Goal: Complete application form: Complete application form

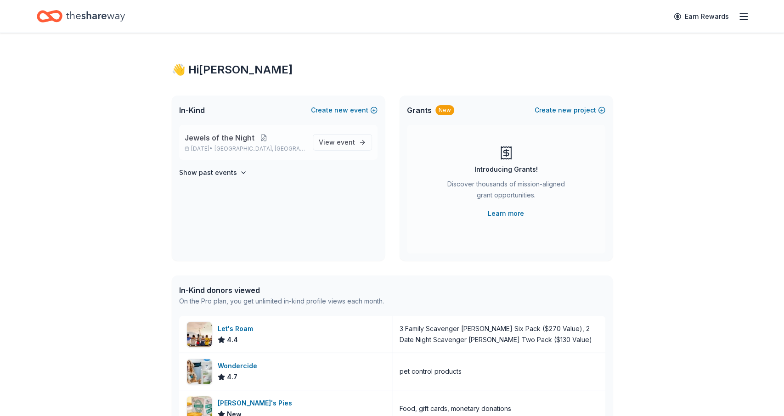
click at [256, 137] on button at bounding box center [264, 137] width 18 height 7
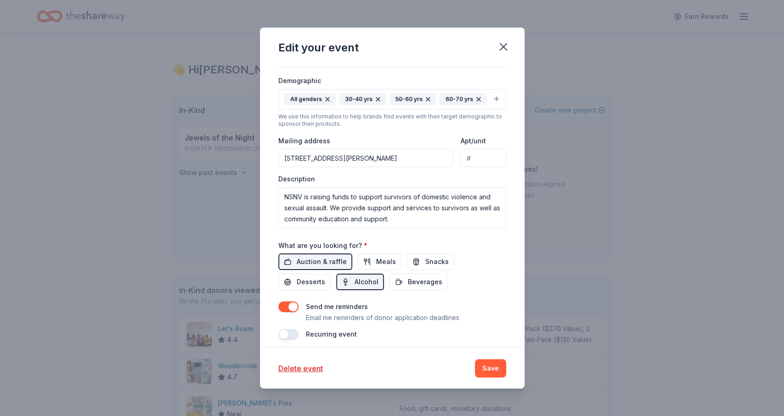
scroll to position [211, 0]
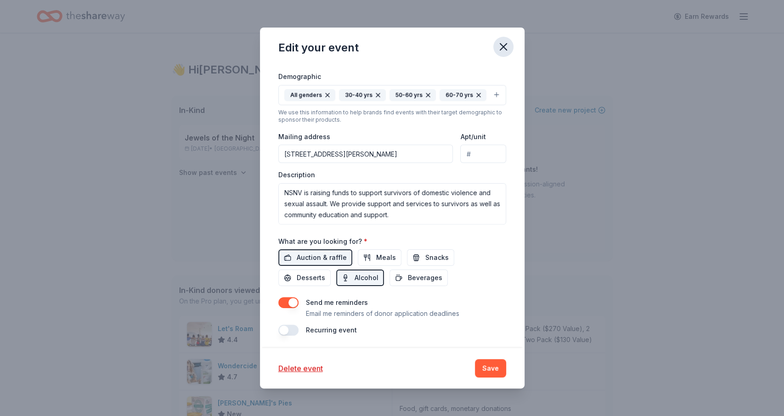
click at [500, 51] on icon "button" at bounding box center [503, 46] width 13 height 13
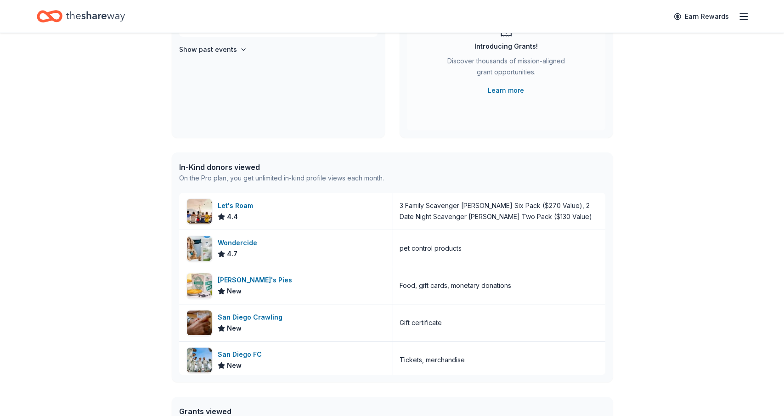
scroll to position [124, 0]
click at [207, 247] on img at bounding box center [199, 247] width 25 height 25
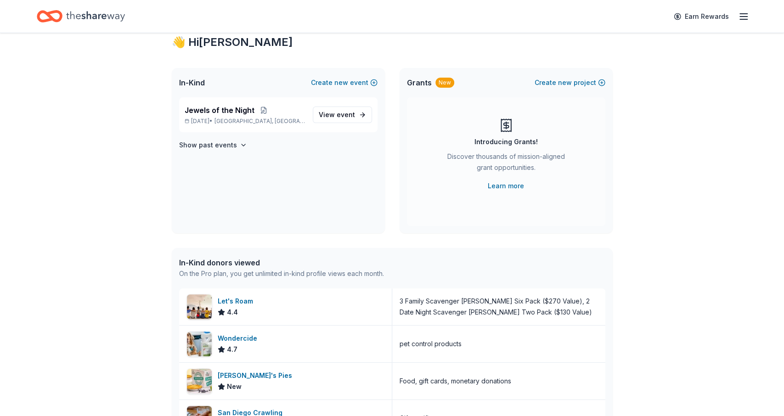
scroll to position [0, 0]
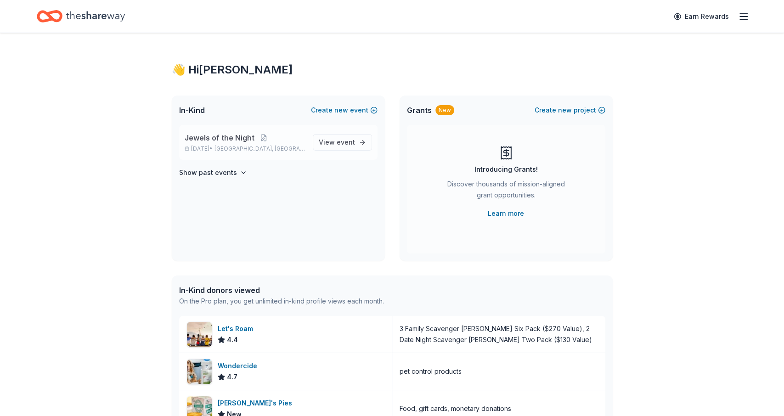
click at [249, 140] on span "Jewels of the Night" at bounding box center [220, 137] width 70 height 11
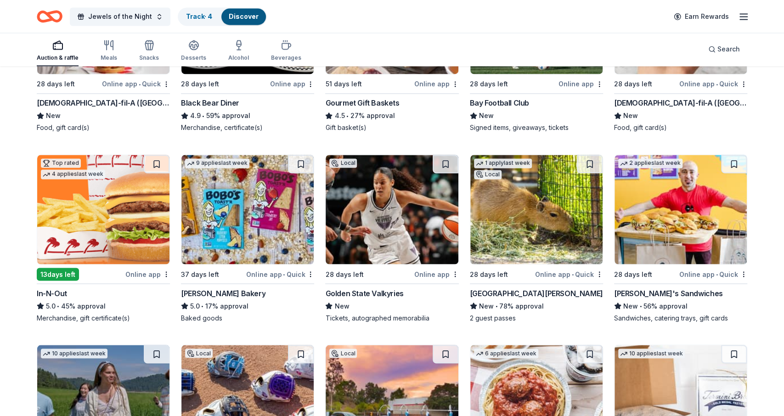
scroll to position [1003, 0]
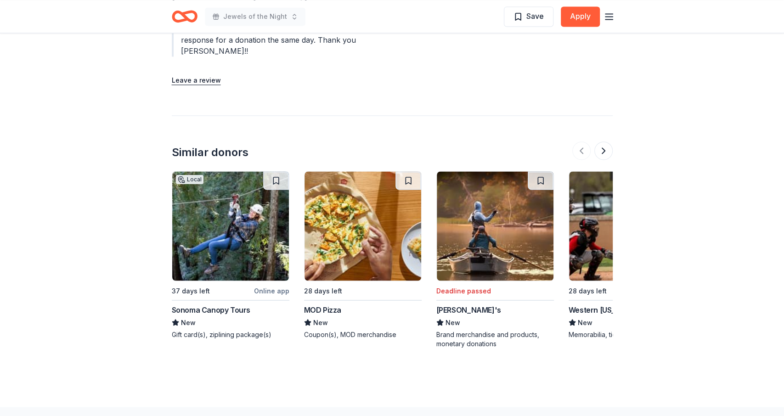
scroll to position [948, 0]
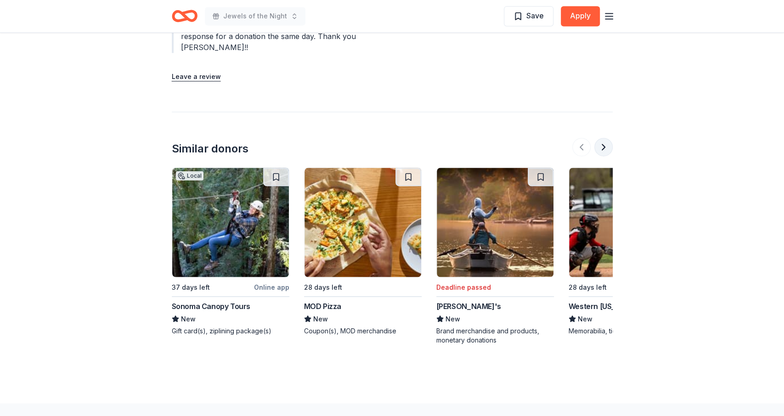
click at [602, 144] on button at bounding box center [604, 147] width 18 height 18
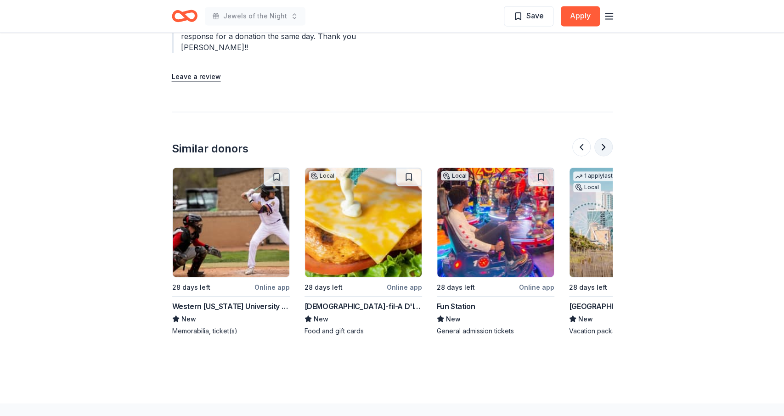
scroll to position [0, 397]
click at [603, 144] on button at bounding box center [604, 147] width 18 height 18
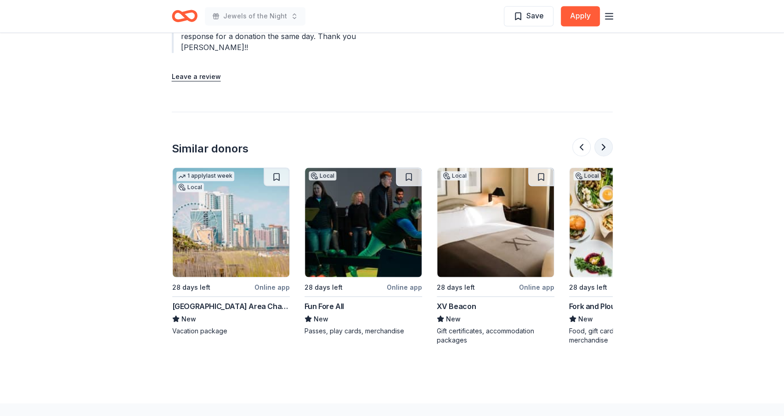
scroll to position [0, 794]
click at [603, 144] on button at bounding box center [604, 147] width 18 height 18
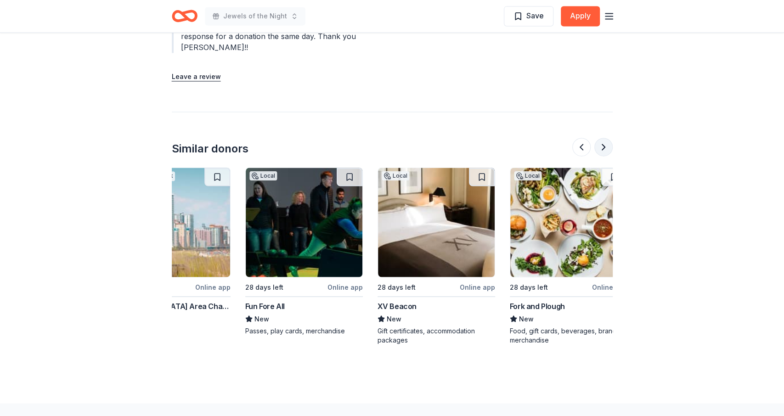
click at [603, 144] on button at bounding box center [604, 147] width 18 height 18
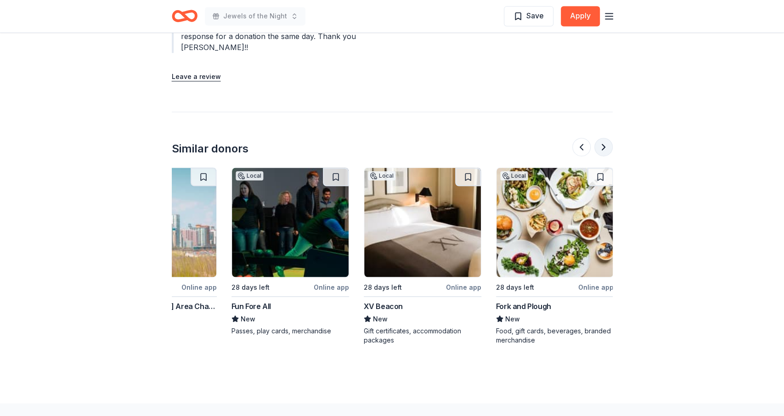
scroll to position [0, 868]
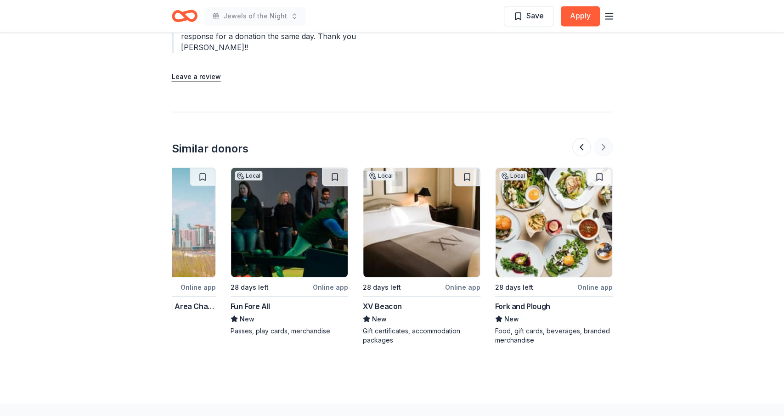
click at [603, 144] on div at bounding box center [593, 147] width 40 height 18
click at [608, 20] on icon "button" at bounding box center [609, 16] width 11 height 11
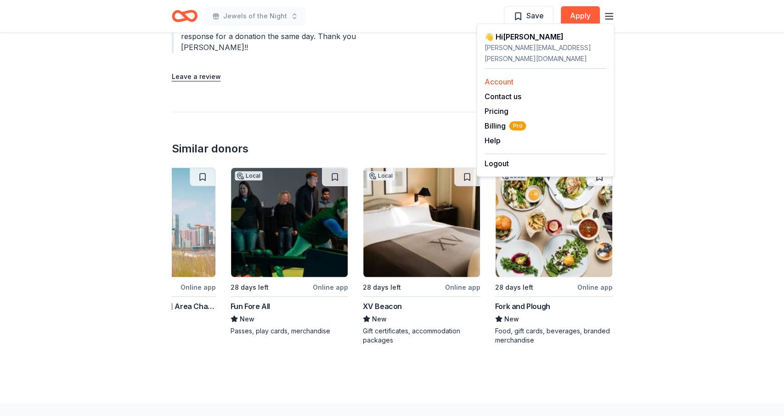
click at [499, 77] on link "Account" at bounding box center [498, 81] width 29 height 9
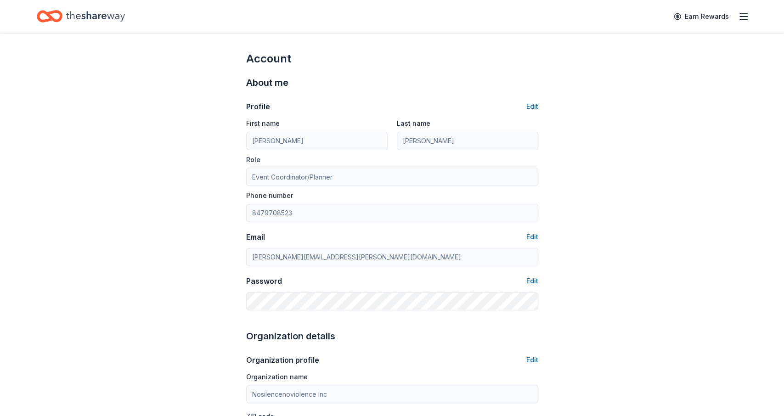
click at [745, 19] on line "button" at bounding box center [743, 19] width 7 height 0
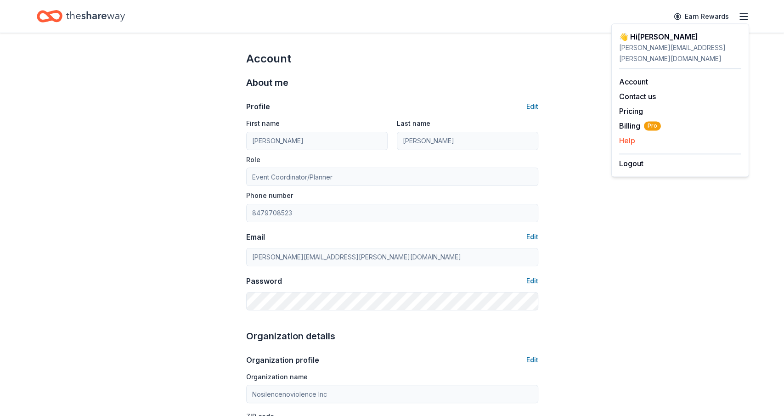
click at [626, 135] on button "Help" at bounding box center [627, 140] width 16 height 11
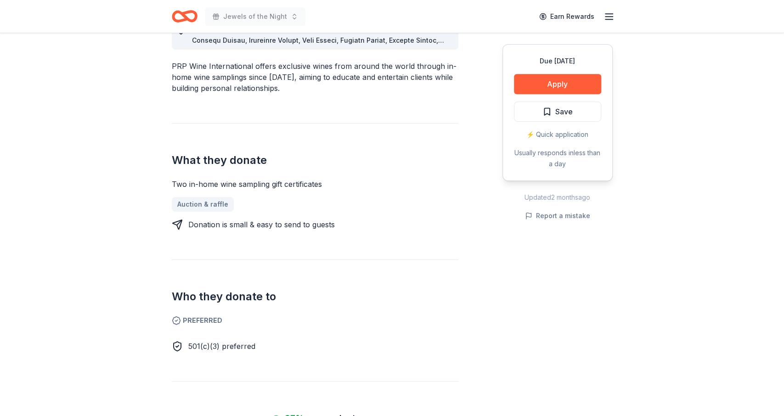
scroll to position [295, 0]
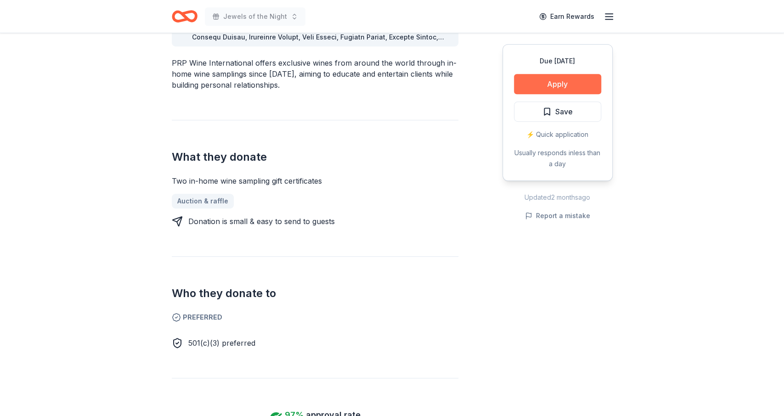
click at [553, 89] on button "Apply" at bounding box center [557, 84] width 87 height 20
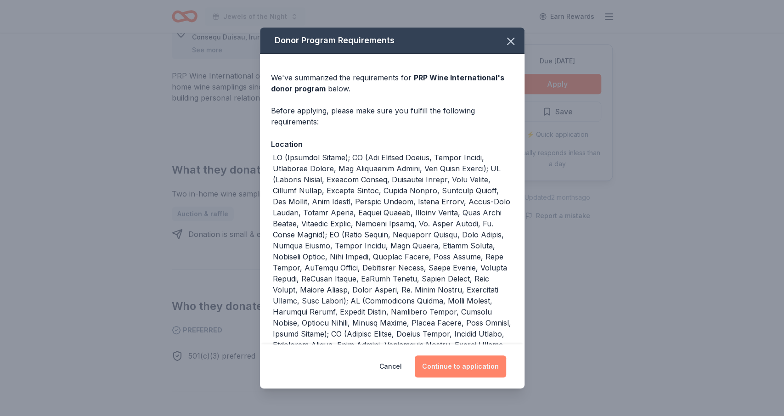
click at [441, 372] on button "Continue to application" at bounding box center [460, 367] width 91 height 22
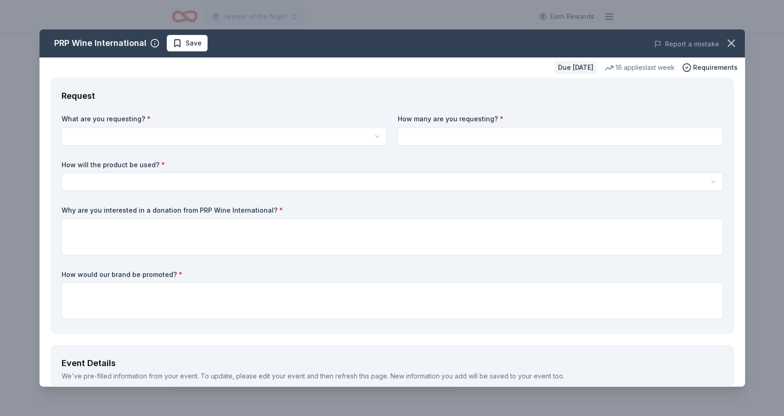
scroll to position [0, 0]
click at [250, 140] on html "Jewels of the Night Earn Rewards Due in 51 days Share PRP Wine International Ne…" at bounding box center [392, 208] width 784 height 416
select select "Two in-home wine sampling gift certificates"
click at [423, 132] on input at bounding box center [560, 136] width 325 height 18
type input "2"
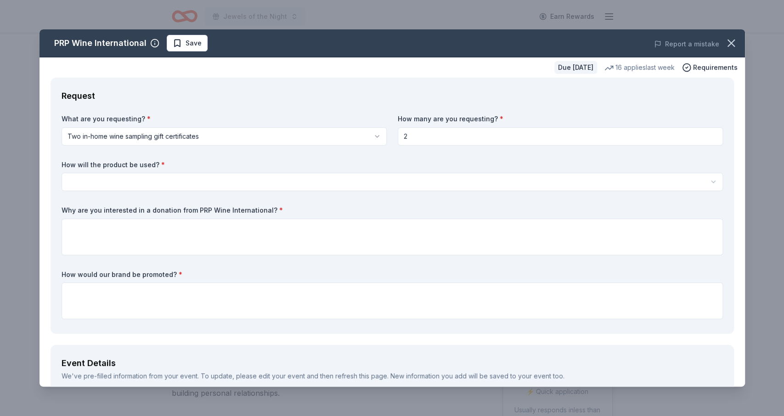
click at [275, 175] on html "Jewels of the Night Earn Rewards Due in 51 days Share PRP Wine International Ne…" at bounding box center [392, 208] width 784 height 416
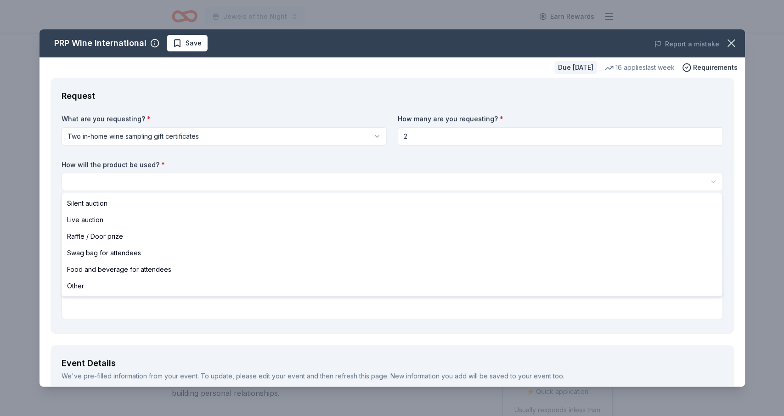
select select "silentAuction"
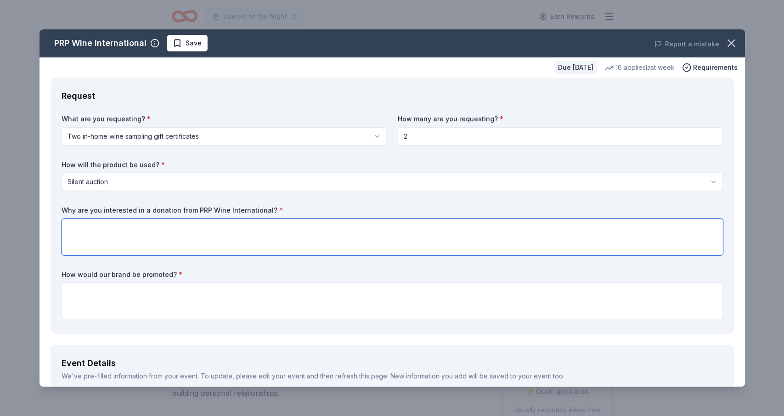
click at [212, 237] on textarea at bounding box center [393, 237] width 662 height 37
drag, startPoint x: 84, startPoint y: 231, endPoint x: 61, endPoint y: 226, distance: 23.9
click at [62, 226] on textarea "Wine" at bounding box center [393, 237] width 662 height 37
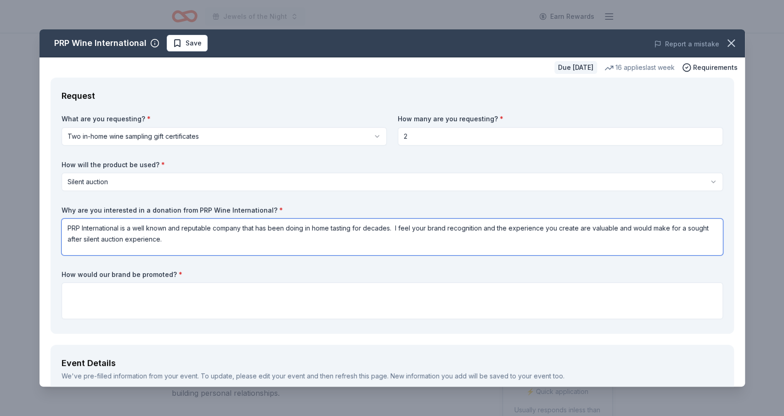
type textarea "PRP International is a well known and reputable company that has been doing in …"
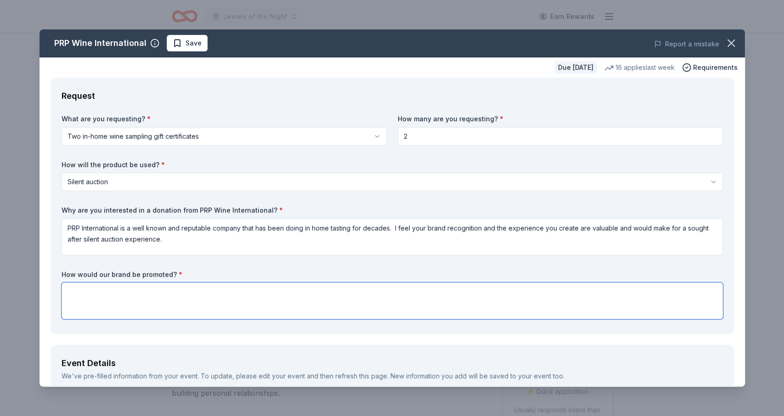
click at [107, 310] on textarea at bounding box center [393, 301] width 662 height 37
click at [76, 293] on textarea "on slides during the event" at bounding box center [393, 301] width 662 height 37
click at [174, 295] on textarea "on donor slides during the event" at bounding box center [393, 301] width 662 height 37
type textarea "on donor slides during the event and in our newsletter"
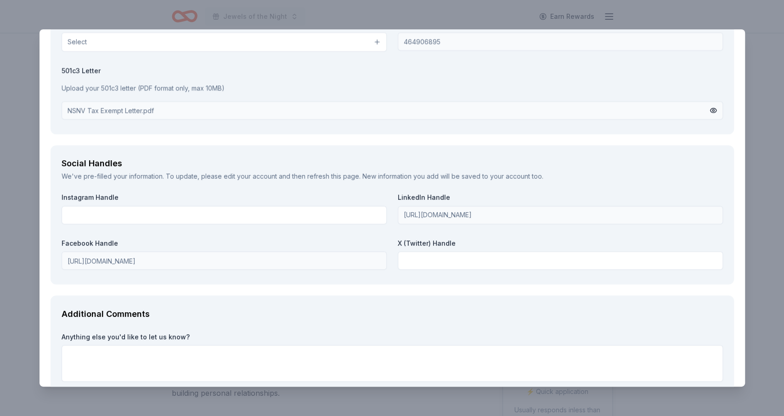
scroll to position [1045, 0]
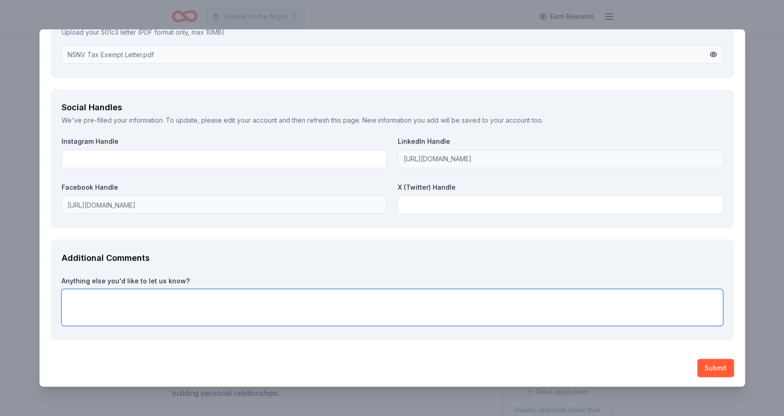
click at [487, 310] on textarea at bounding box center [393, 307] width 662 height 37
type textarea "thank you in advance for your consideration to our request!"
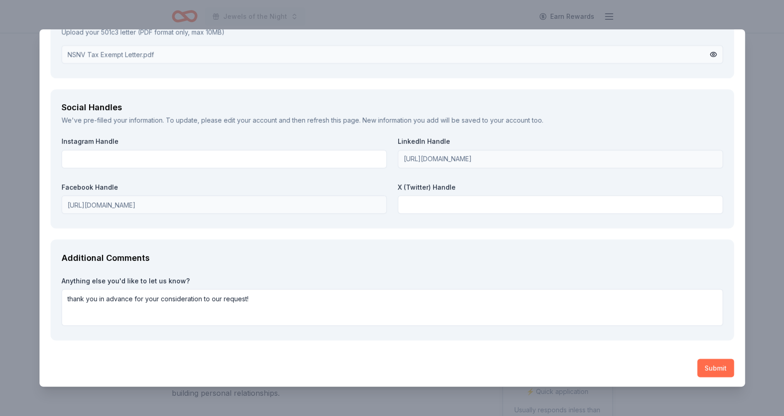
click at [710, 374] on button "Submit" at bounding box center [716, 368] width 37 height 18
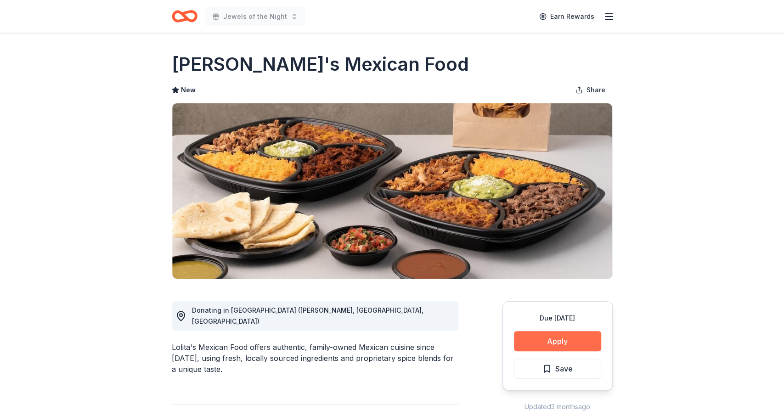
click at [540, 345] on button "Apply" at bounding box center [557, 341] width 87 height 20
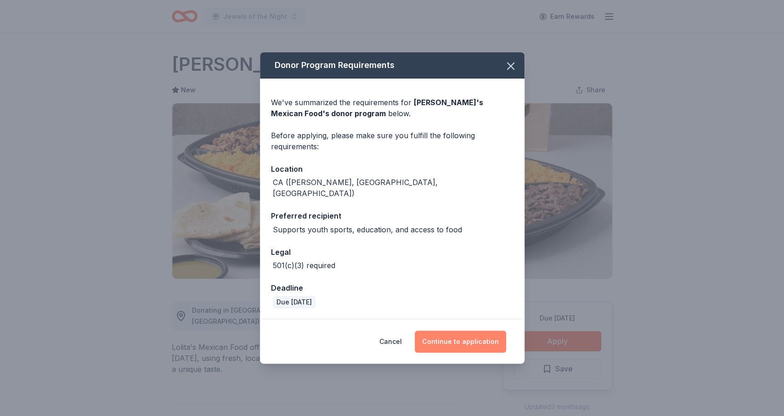
click at [478, 341] on button "Continue to application" at bounding box center [460, 342] width 91 height 22
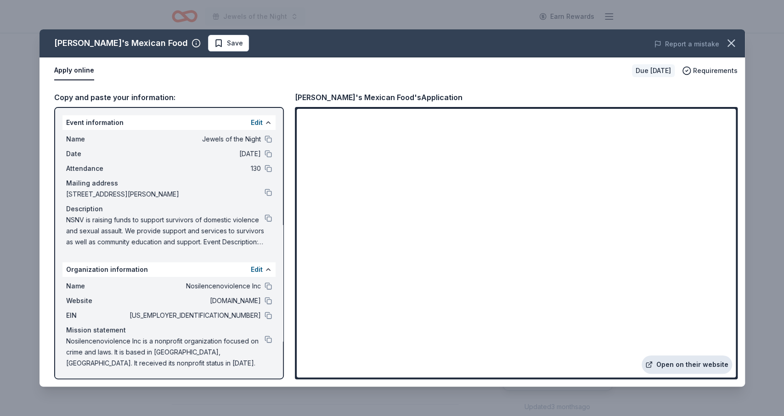
click at [669, 361] on link "Open on their website" at bounding box center [687, 365] width 91 height 18
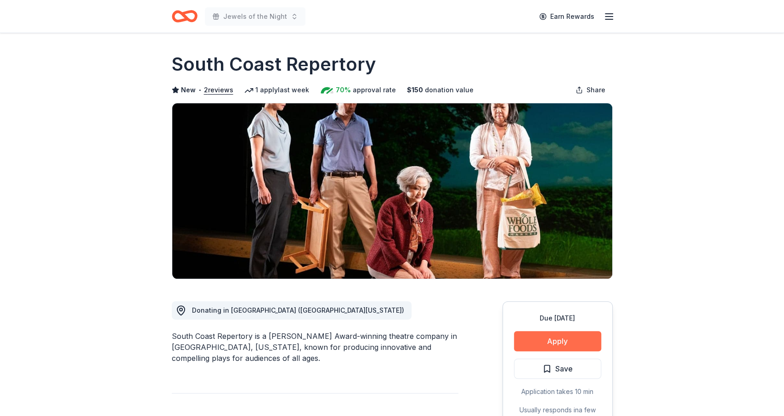
click at [551, 340] on button "Apply" at bounding box center [557, 341] width 87 height 20
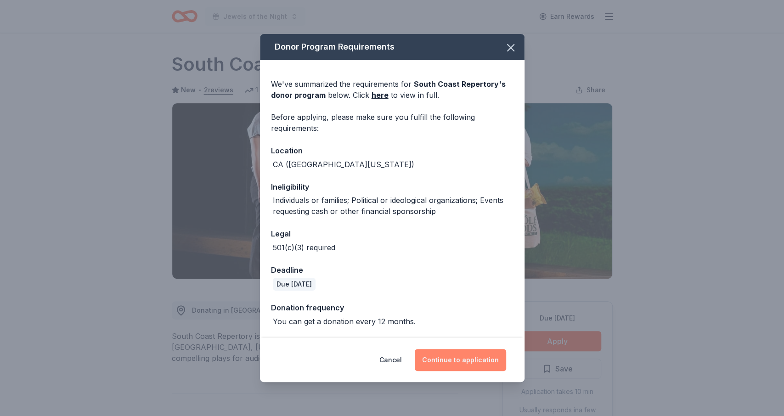
click at [453, 358] on button "Continue to application" at bounding box center [460, 360] width 91 height 22
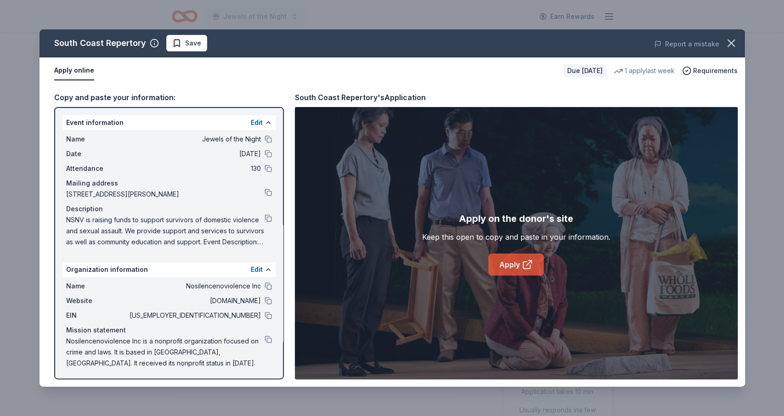
click at [533, 264] on icon at bounding box center [527, 264] width 11 height 11
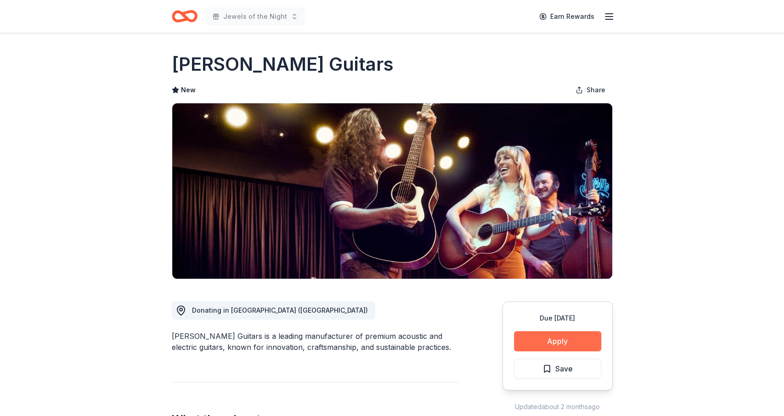
click at [533, 337] on button "Apply" at bounding box center [557, 341] width 87 height 20
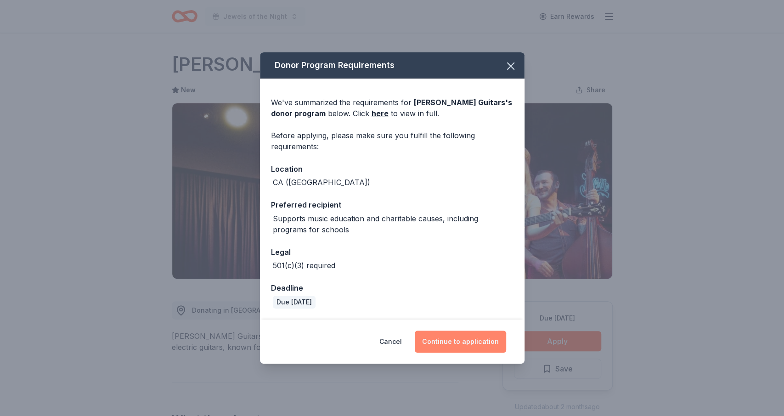
click at [477, 343] on button "Continue to application" at bounding box center [460, 342] width 91 height 22
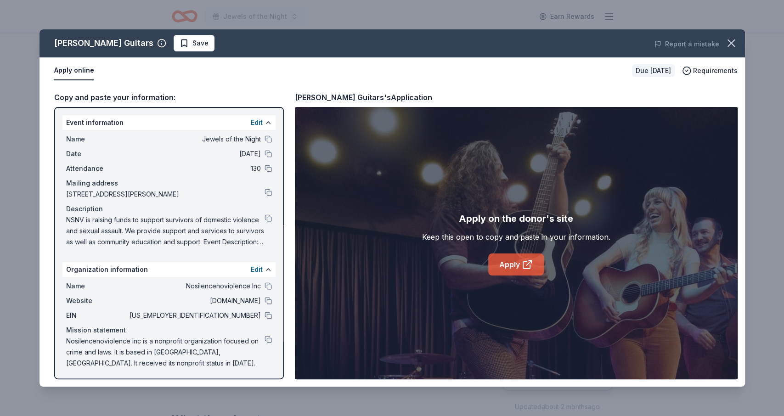
click at [516, 263] on link "Apply" at bounding box center [517, 265] width 56 height 22
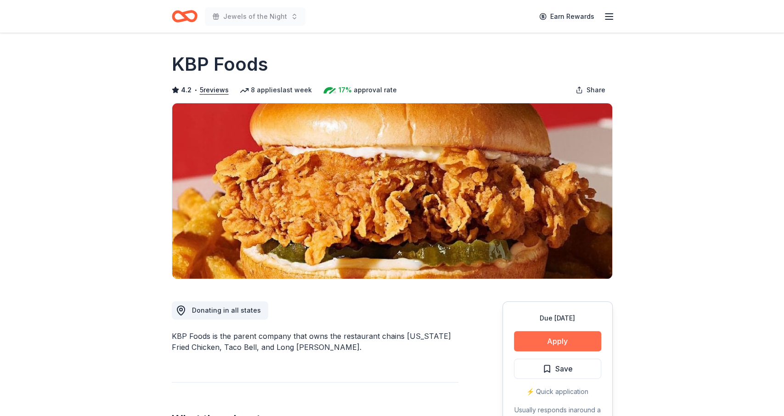
click at [545, 342] on button "Apply" at bounding box center [557, 341] width 87 height 20
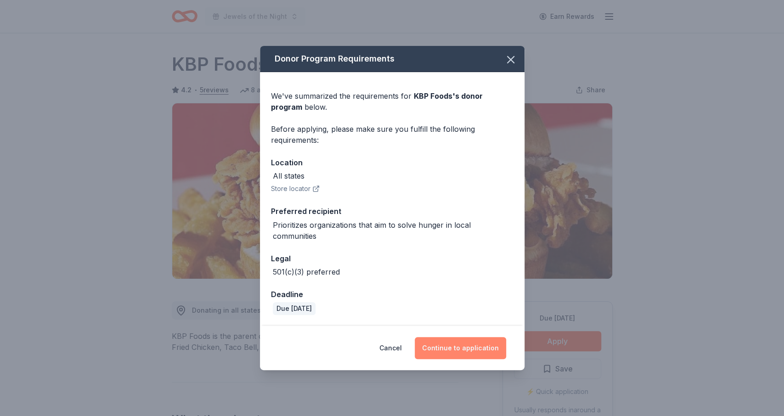
click at [440, 346] on button "Continue to application" at bounding box center [460, 348] width 91 height 22
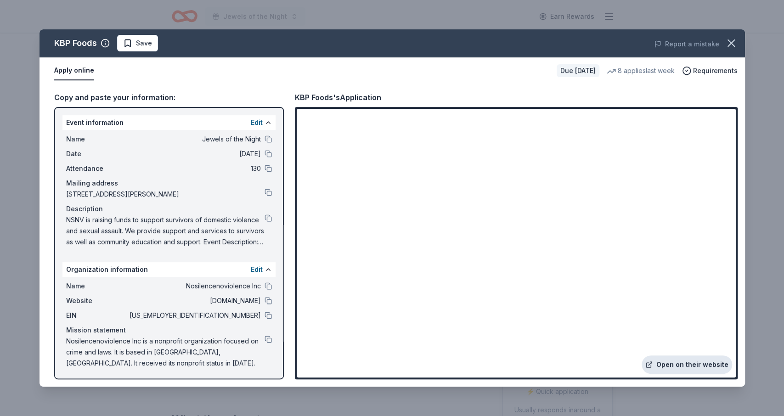
click at [659, 364] on link "Open on their website" at bounding box center [687, 365] width 91 height 18
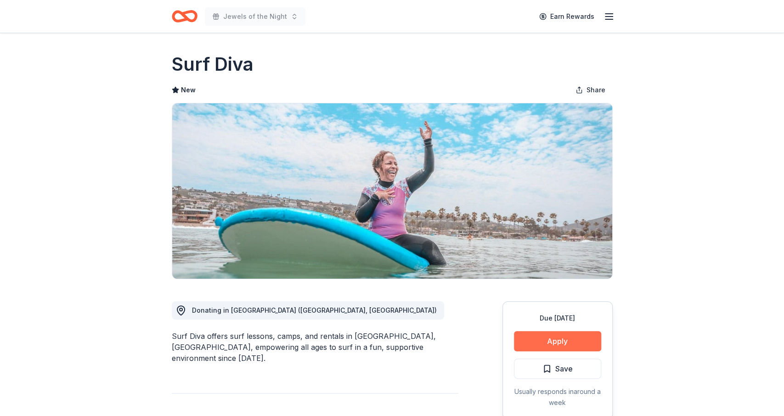
click at [532, 339] on button "Apply" at bounding box center [557, 341] width 87 height 20
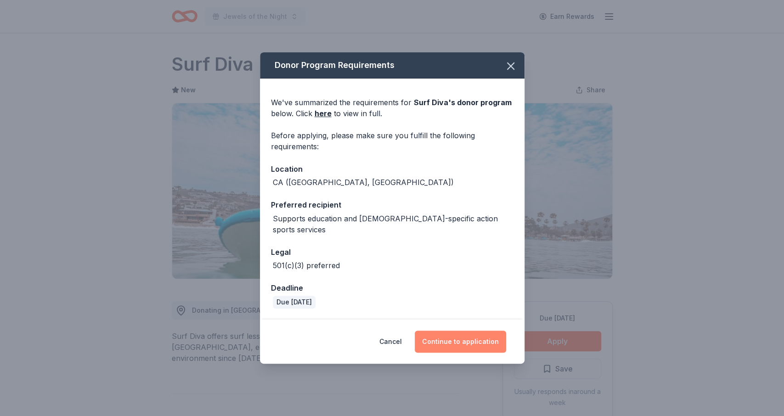
click at [435, 331] on button "Continue to application" at bounding box center [460, 342] width 91 height 22
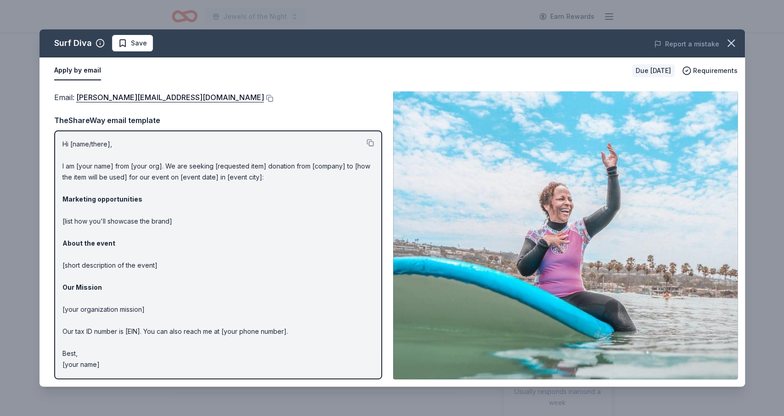
click at [553, 320] on img at bounding box center [565, 235] width 345 height 288
click at [264, 98] on button at bounding box center [268, 98] width 9 height 7
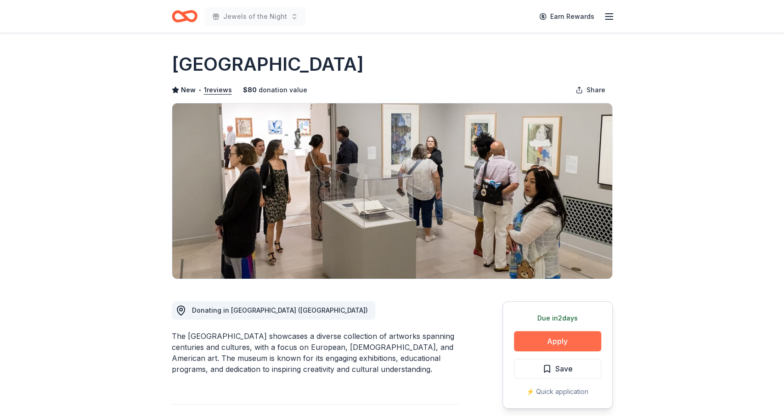
click at [535, 343] on button "Apply" at bounding box center [557, 341] width 87 height 20
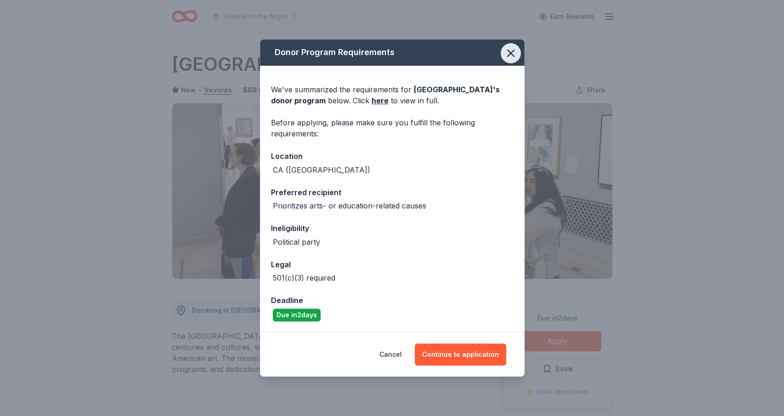
click at [507, 54] on icon "button" at bounding box center [511, 53] width 13 height 13
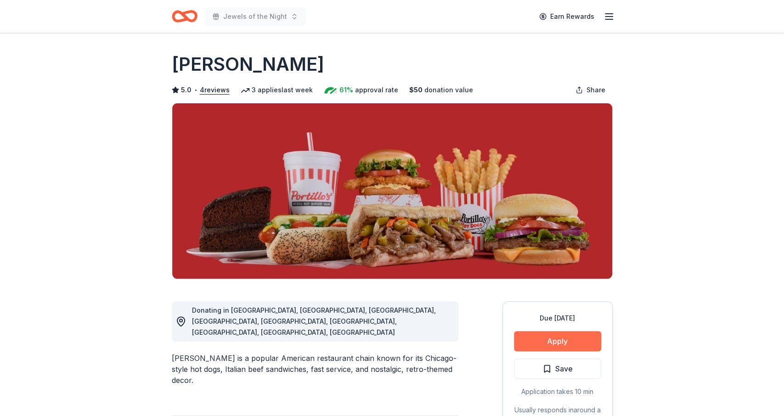
click at [558, 339] on button "Apply" at bounding box center [557, 341] width 87 height 20
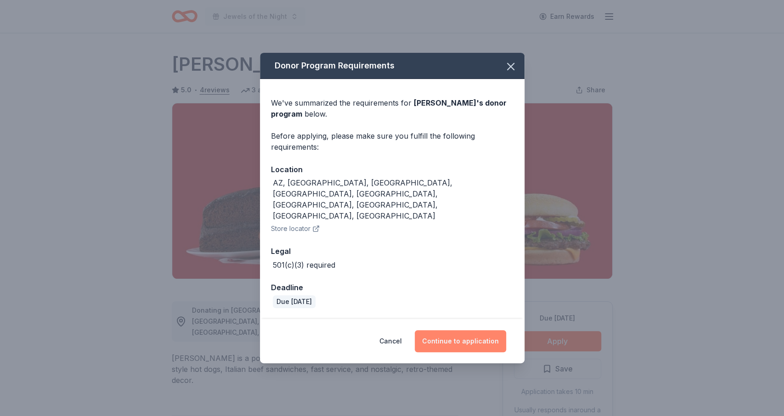
click at [472, 330] on button "Continue to application" at bounding box center [460, 341] width 91 height 22
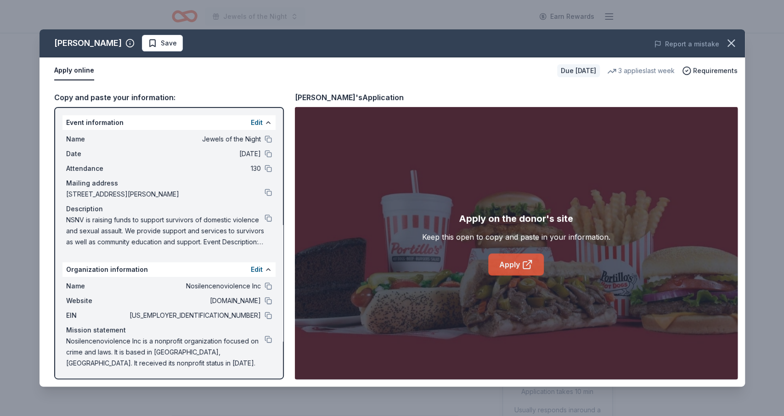
click at [501, 263] on link "Apply" at bounding box center [517, 265] width 56 height 22
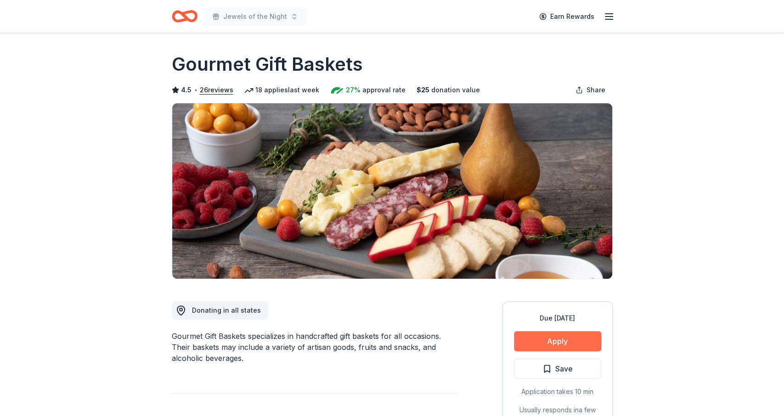
click at [581, 339] on button "Apply" at bounding box center [557, 341] width 87 height 20
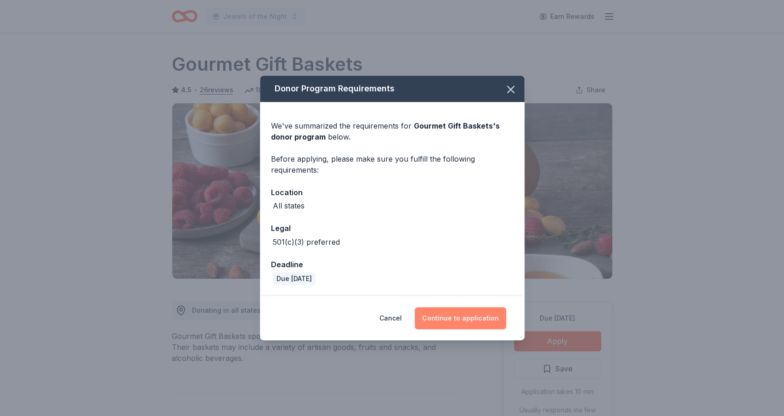
click at [443, 315] on button "Continue to application" at bounding box center [460, 318] width 91 height 22
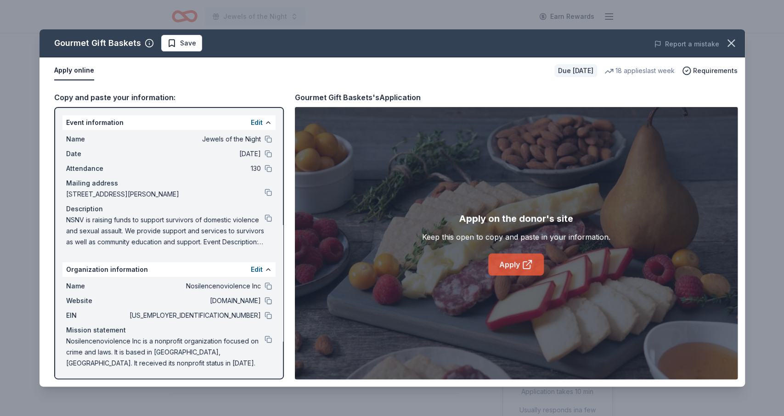
click at [527, 271] on link "Apply" at bounding box center [517, 265] width 56 height 22
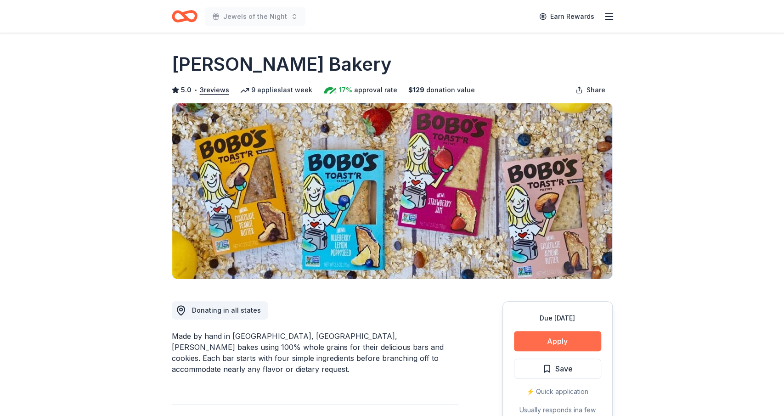
click at [539, 343] on button "Apply" at bounding box center [557, 341] width 87 height 20
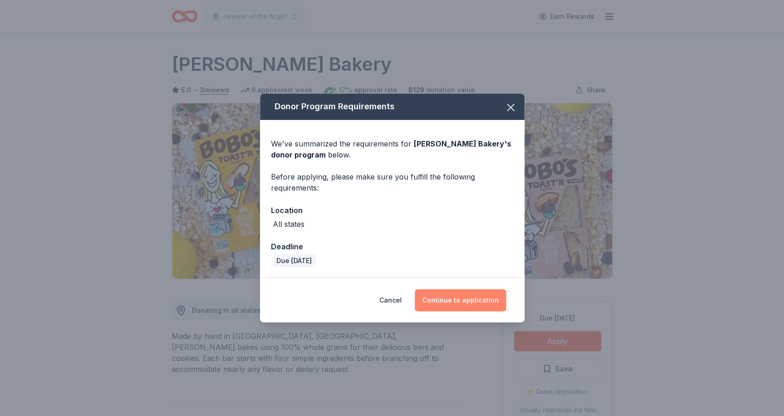
click at [431, 301] on button "Continue to application" at bounding box center [460, 301] width 91 height 22
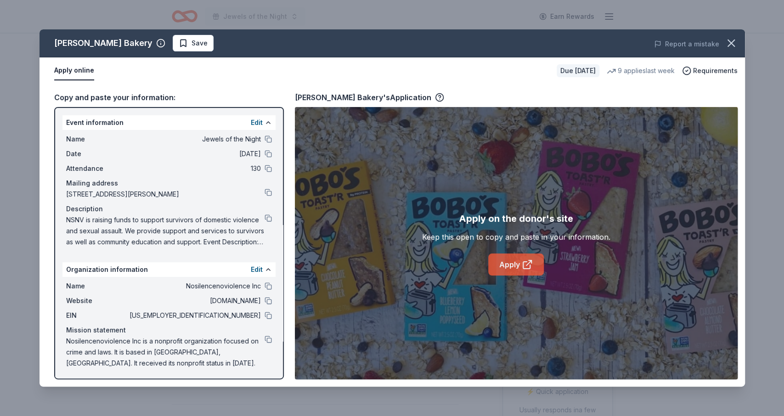
click at [518, 265] on link "Apply" at bounding box center [517, 265] width 56 height 22
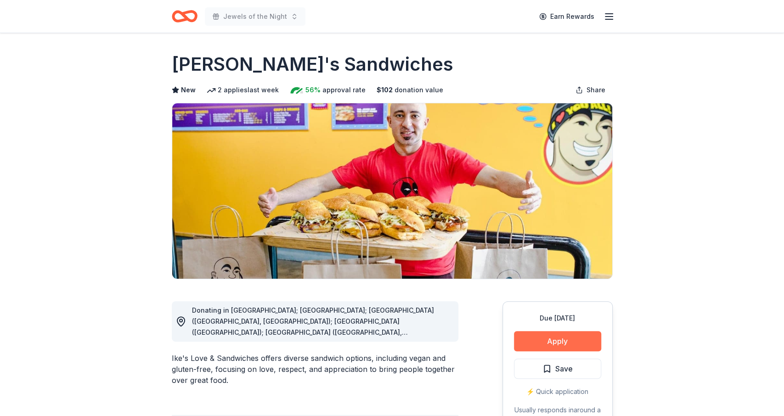
click at [528, 346] on button "Apply" at bounding box center [557, 341] width 87 height 20
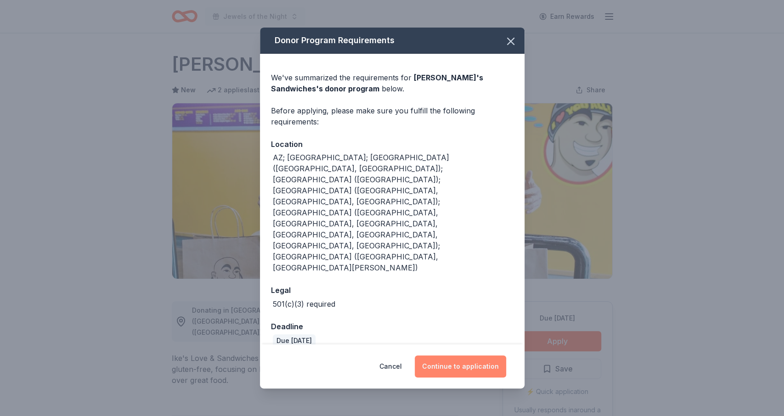
click at [447, 356] on button "Continue to application" at bounding box center [460, 367] width 91 height 22
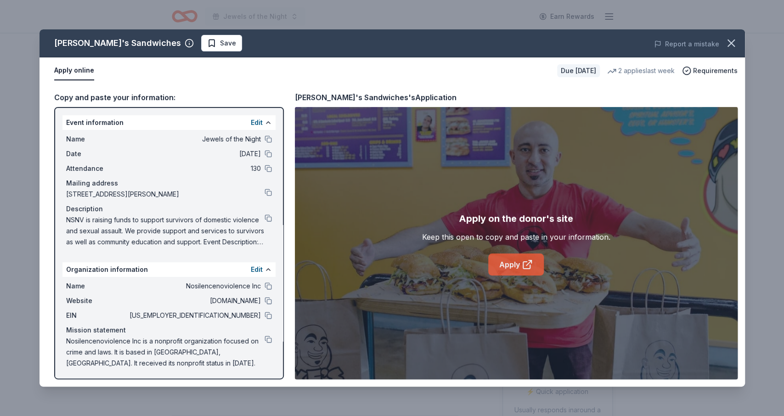
click at [503, 267] on link "Apply" at bounding box center [517, 265] width 56 height 22
